Goal: Book appointment/travel/reservation

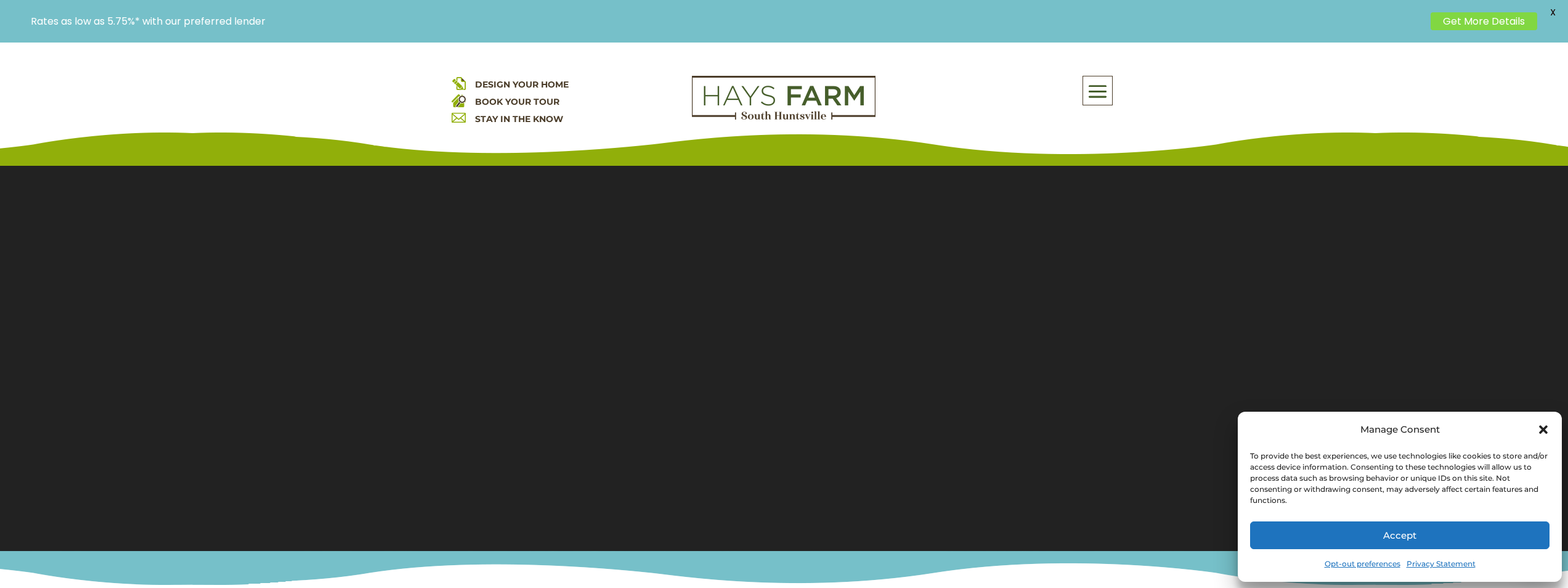
click at [1332, 539] on button "Accept" at bounding box center [1400, 535] width 299 height 28
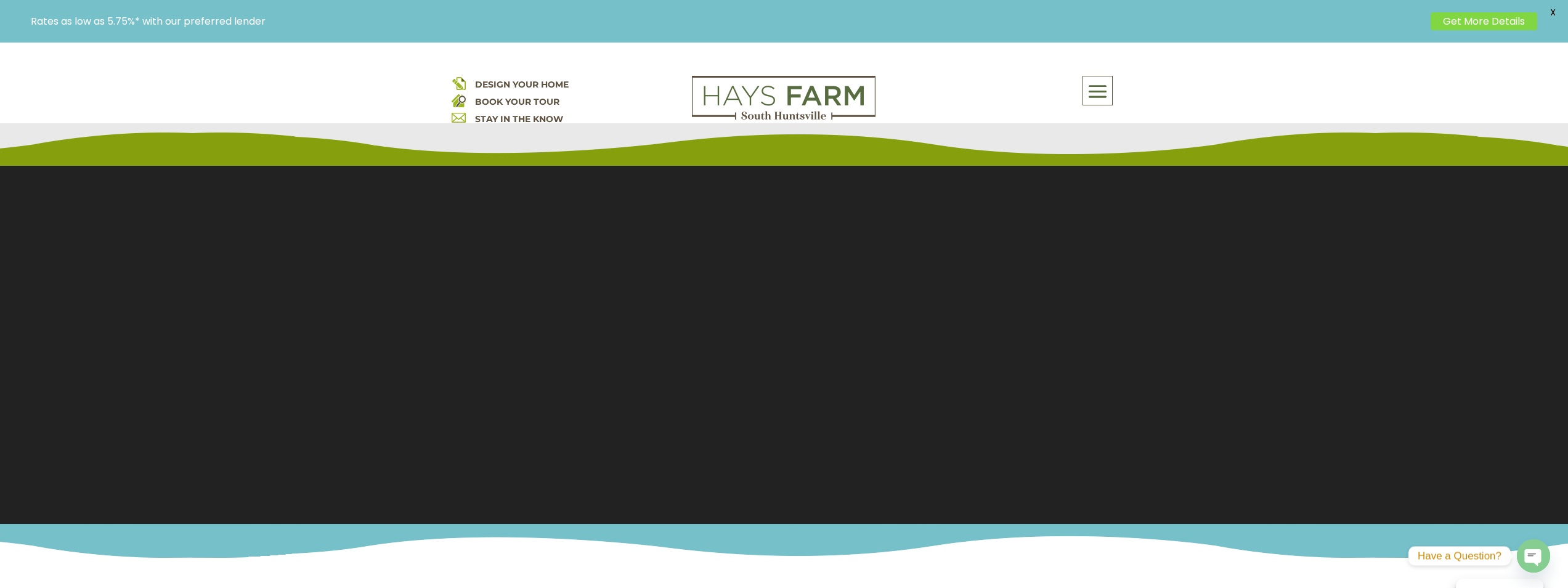
scroll to position [62, 0]
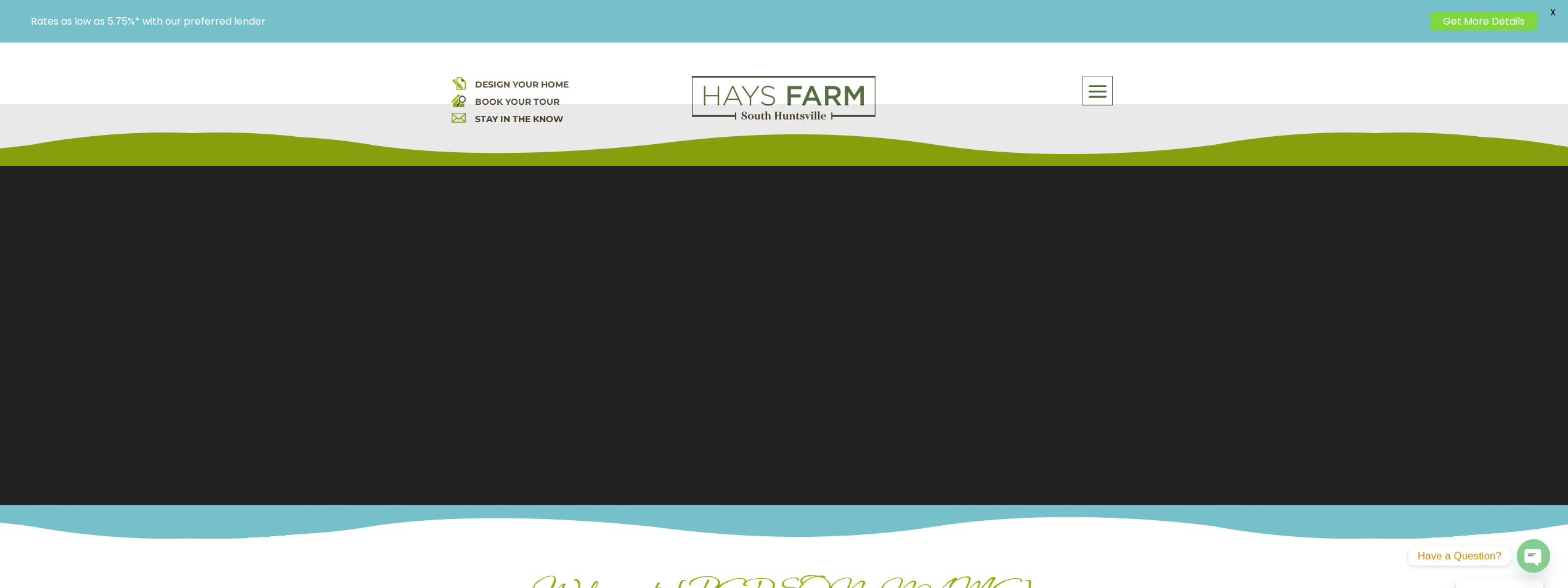
click at [491, 100] on link "BOOK YOUR TOUR" at bounding box center [517, 101] width 84 height 11
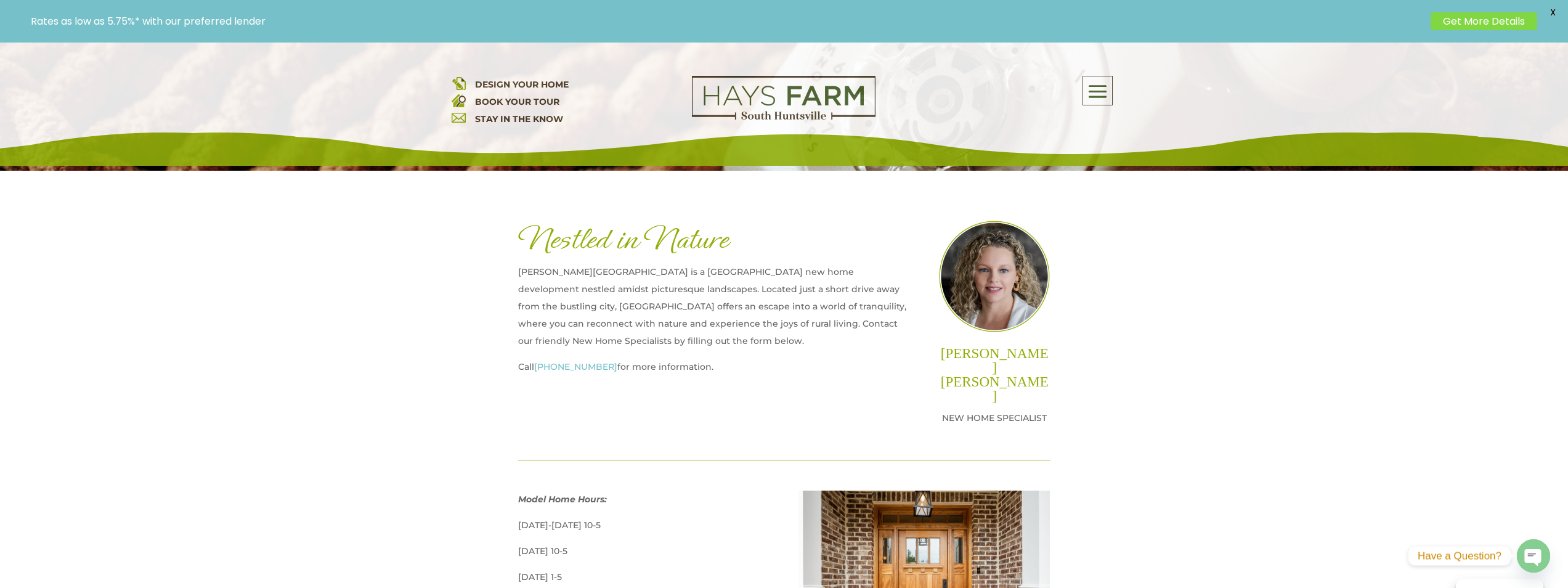
scroll to position [432, 0]
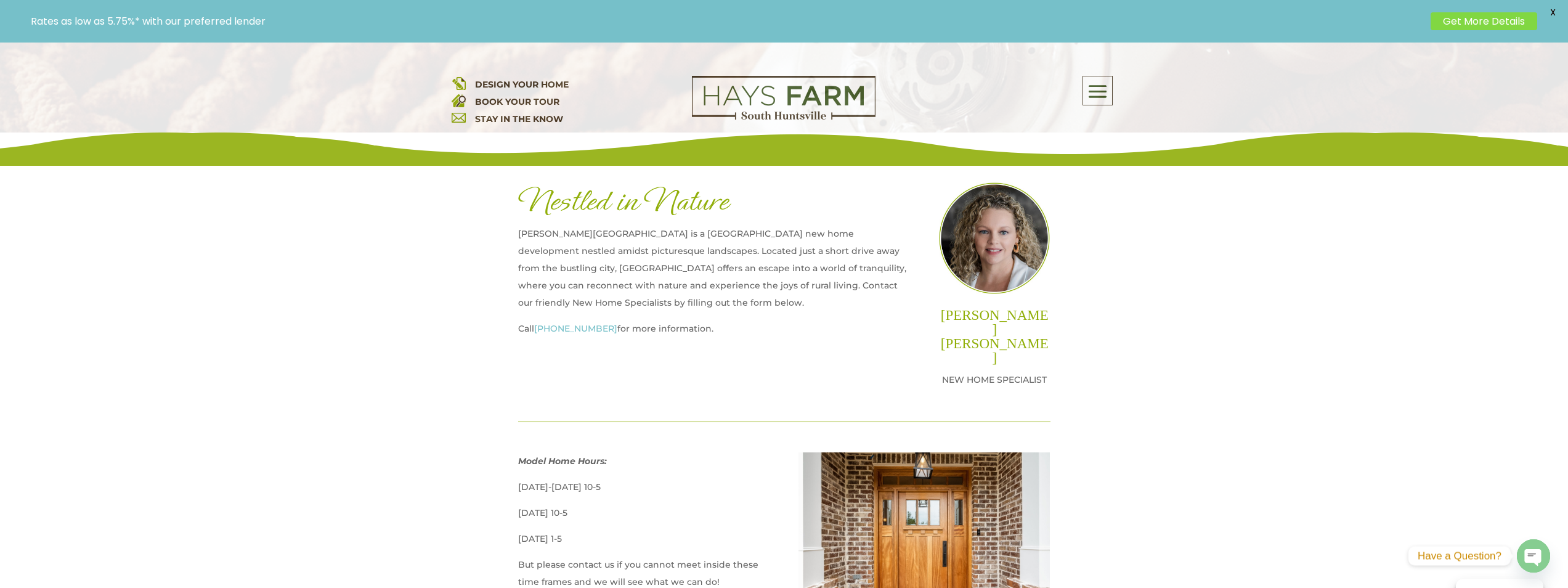
click at [498, 104] on link "BOOK YOUR TOUR" at bounding box center [517, 101] width 84 height 11
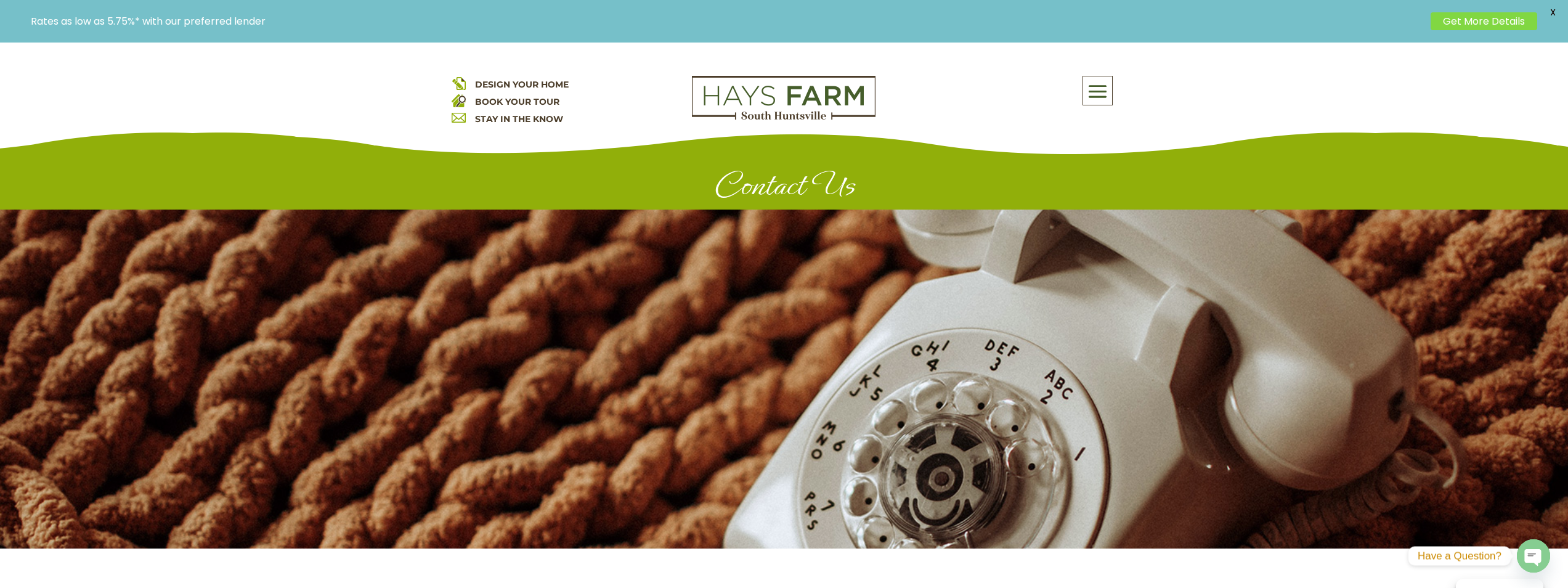
click at [505, 102] on link "BOOK YOUR TOUR" at bounding box center [517, 101] width 84 height 11
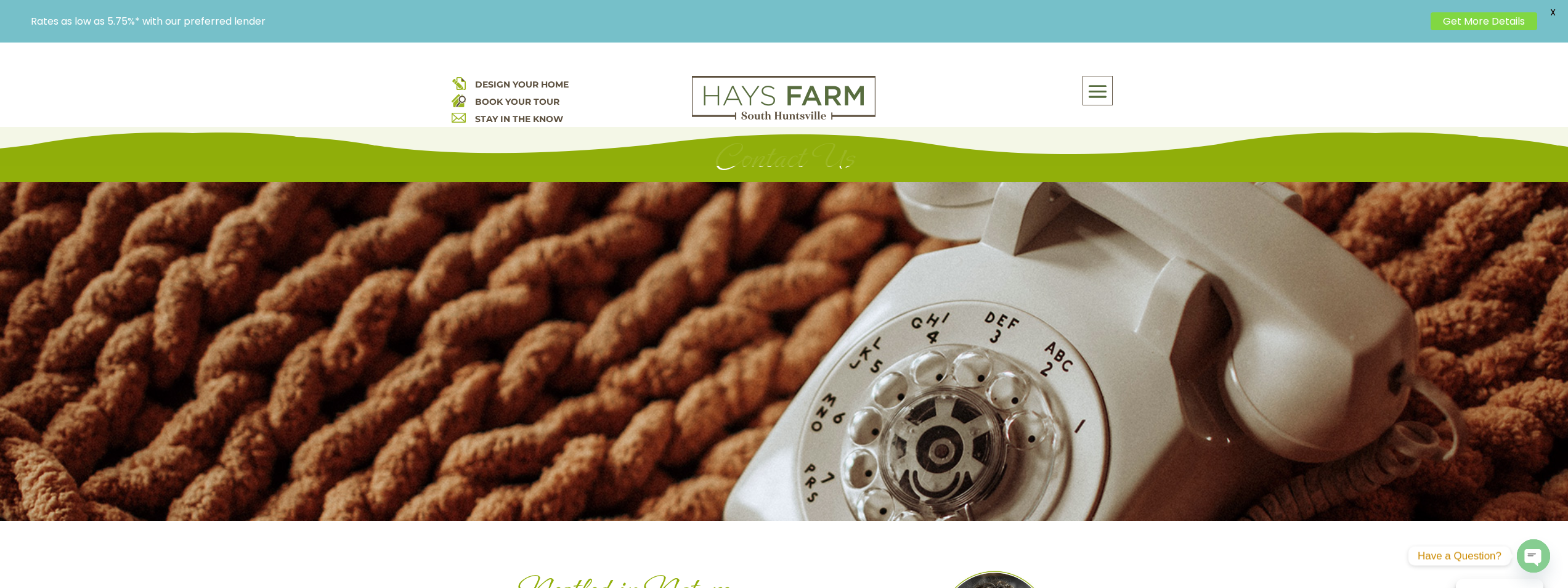
scroll to position [62, 0]
